Goal: Task Accomplishment & Management: Manage account settings

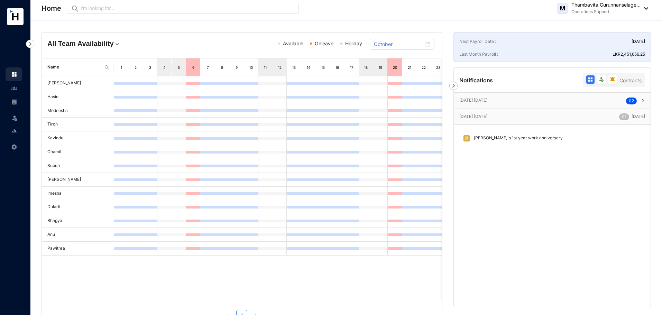
click at [649, 9] on header "Home Preview M Thambavita Gurunnanselage... Operations Support" at bounding box center [346, 10] width 632 height 21
click at [646, 7] on img at bounding box center [645, 8] width 8 height 2
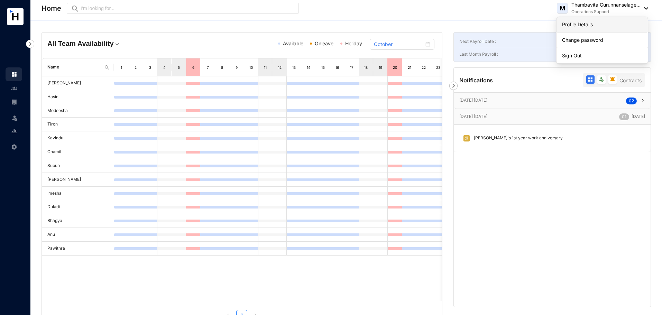
click at [579, 22] on link "Profile Details" at bounding box center [602, 24] width 80 height 7
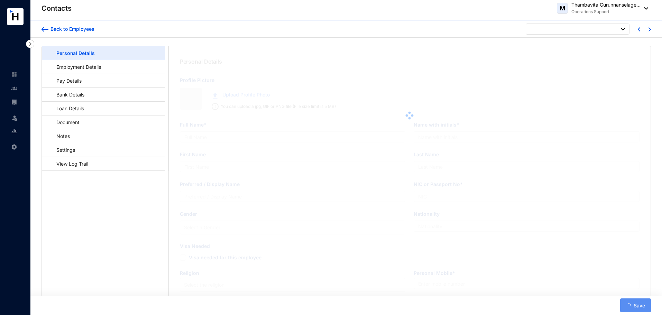
type input "Thambavita Gurunnanselage Kumudu Mihirani Gallage"
type input "T G K M Gallage"
type input "Gallage"
type input "[PERSON_NAME]"
type input "837190436V"
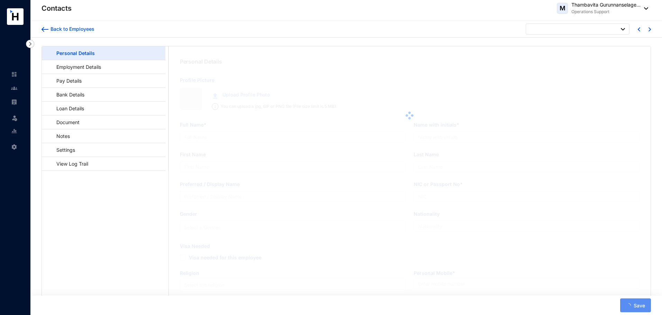
type input "764777013"
type input "[STREET_ADDRESS]"
type input "[DATE]"
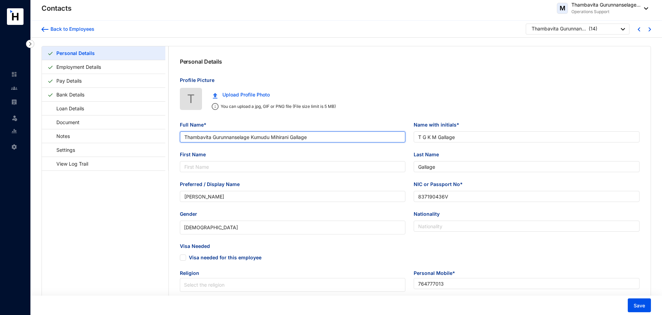
click at [272, 137] on input "Thambavita Gurunnanselage Kumudu Mihirani Gallage" at bounding box center [293, 136] width 226 height 11
click at [244, 135] on input "Mihirani Gallage" at bounding box center [293, 136] width 226 height 11
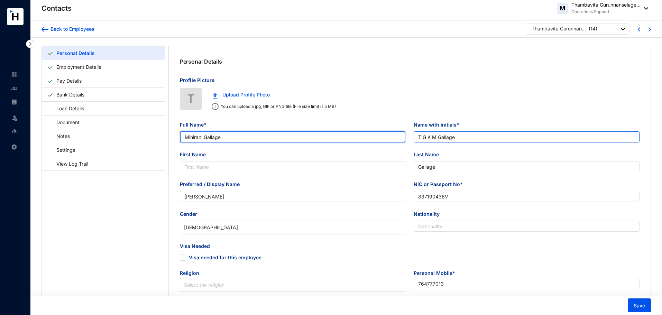
type input "Mihirani Gallage"
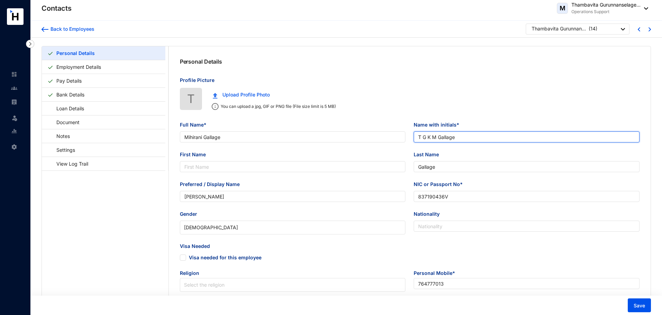
click at [433, 137] on input "T G K M Gallage" at bounding box center [527, 136] width 226 height 11
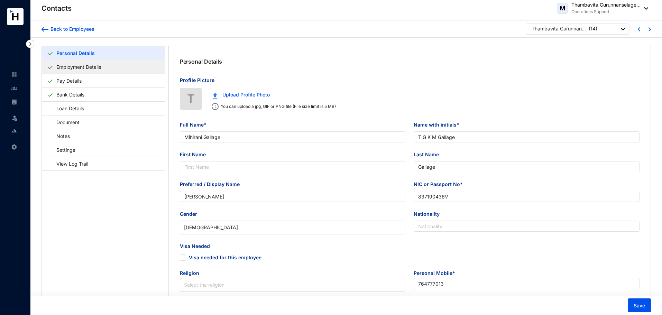
click at [68, 62] on link "Employment Details" at bounding box center [79, 67] width 50 height 14
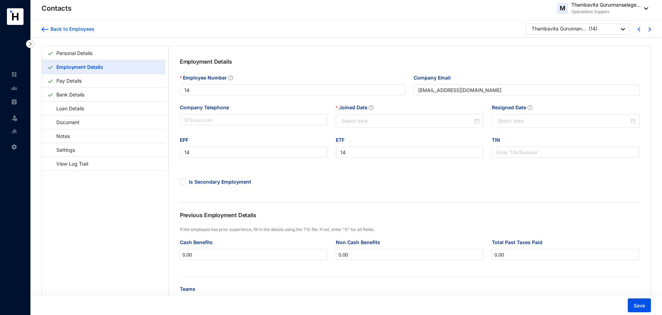
type input "[DATE]"
click at [64, 83] on link "Pay Details" at bounding box center [69, 81] width 31 height 14
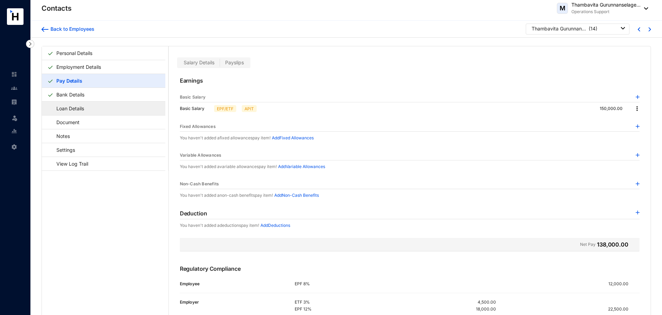
click at [78, 108] on link "Loan Details" at bounding box center [66, 108] width 39 height 14
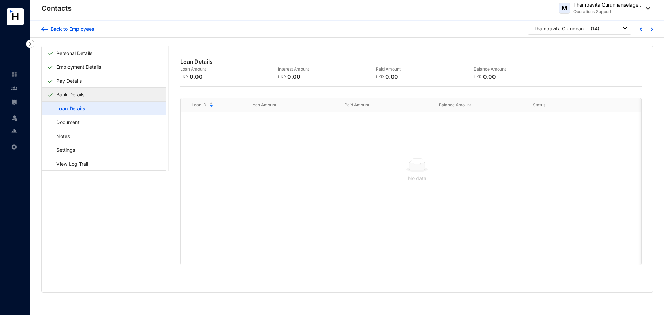
click at [78, 93] on link "Bank Details" at bounding box center [71, 95] width 34 height 14
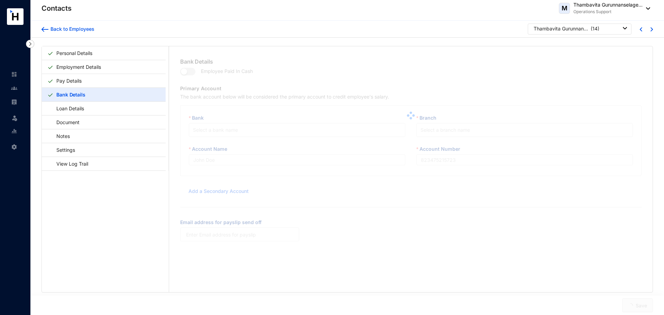
type input "Commercial Bank"
type input "8024622604"
type input "[EMAIL_ADDRESS][DOMAIN_NAME]"
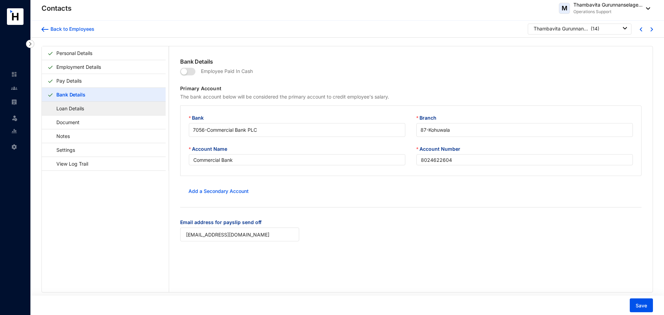
click at [78, 109] on link "Loan Details" at bounding box center [66, 108] width 39 height 14
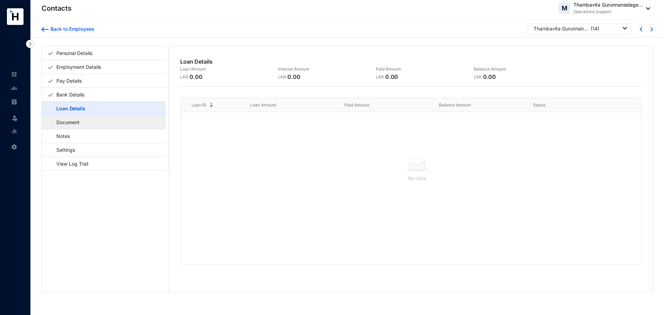
click at [75, 124] on link "Document" at bounding box center [64, 122] width 35 height 14
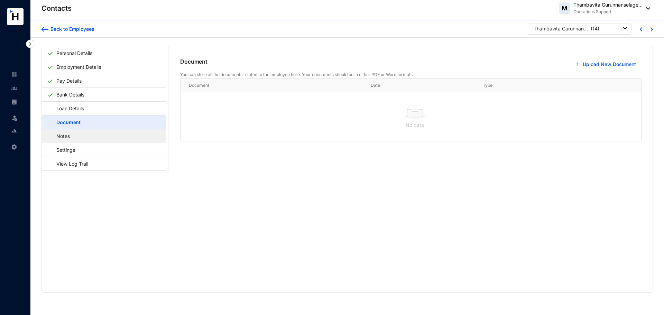
click at [72, 137] on link "Notes" at bounding box center [59, 136] width 25 height 14
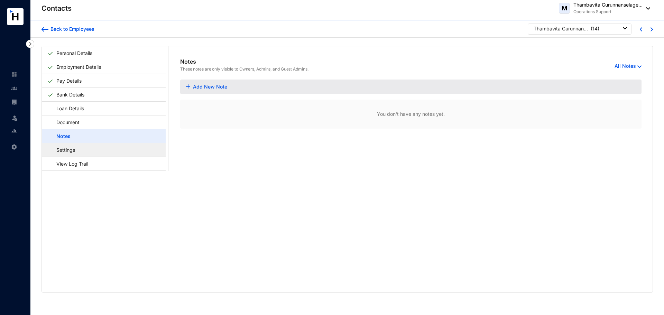
click at [78, 148] on link "Settings" at bounding box center [62, 150] width 30 height 14
